Goal: Communication & Community: Participate in discussion

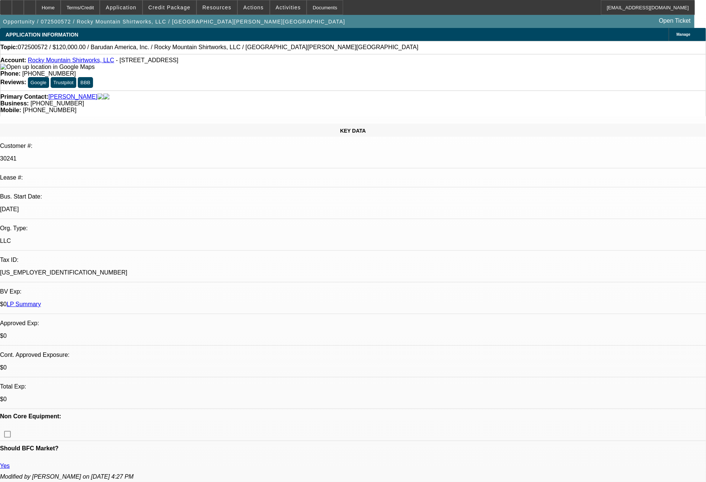
select select "0"
select select "2"
select select "0.1"
select select "4"
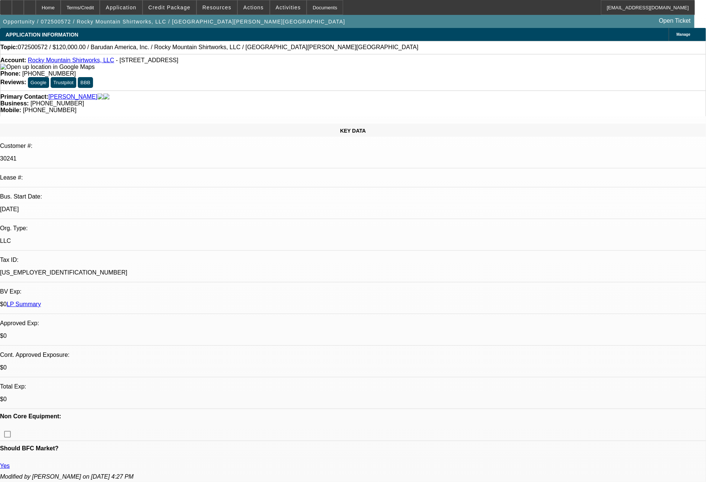
click at [12, 3] on div at bounding box center [6, 7] width 12 height 15
